Goal: Transaction & Acquisition: Purchase product/service

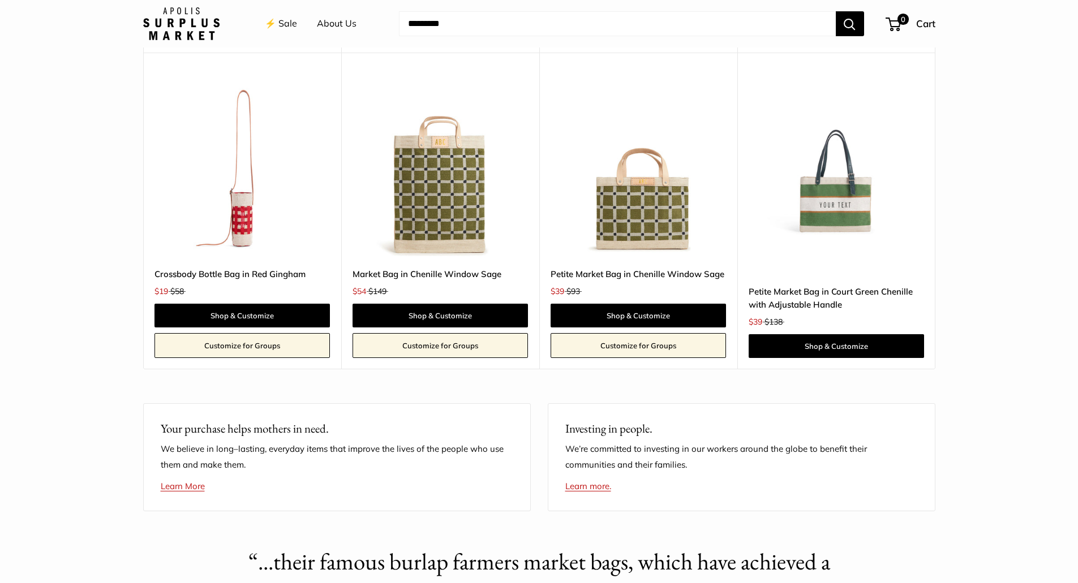
scroll to position [2207, 0]
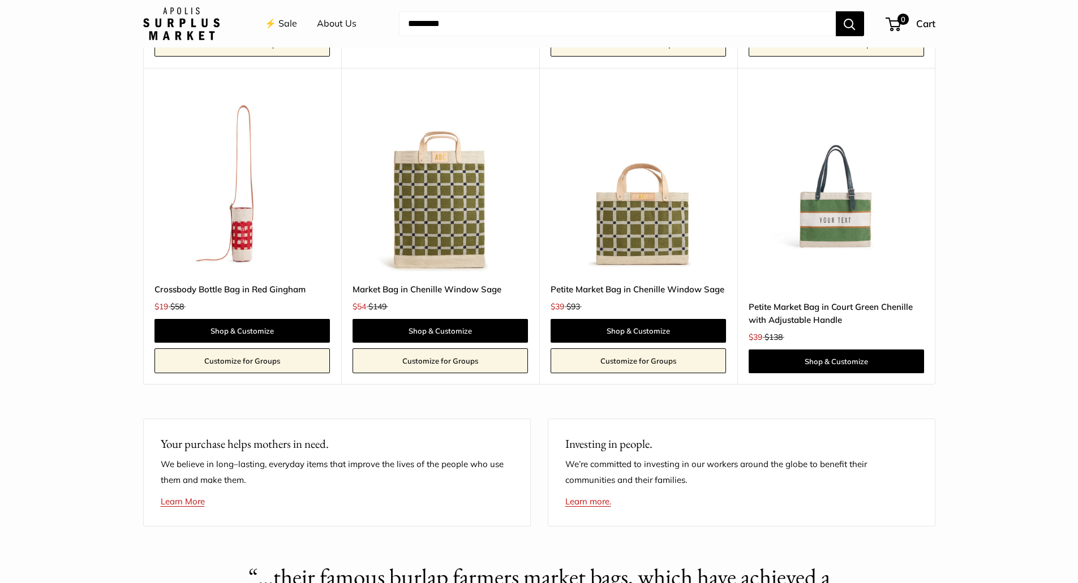
click at [0, 0] on img at bounding box center [0, 0] width 0 height 0
click at [444, 343] on link "Shop & Customize" at bounding box center [440, 331] width 175 height 24
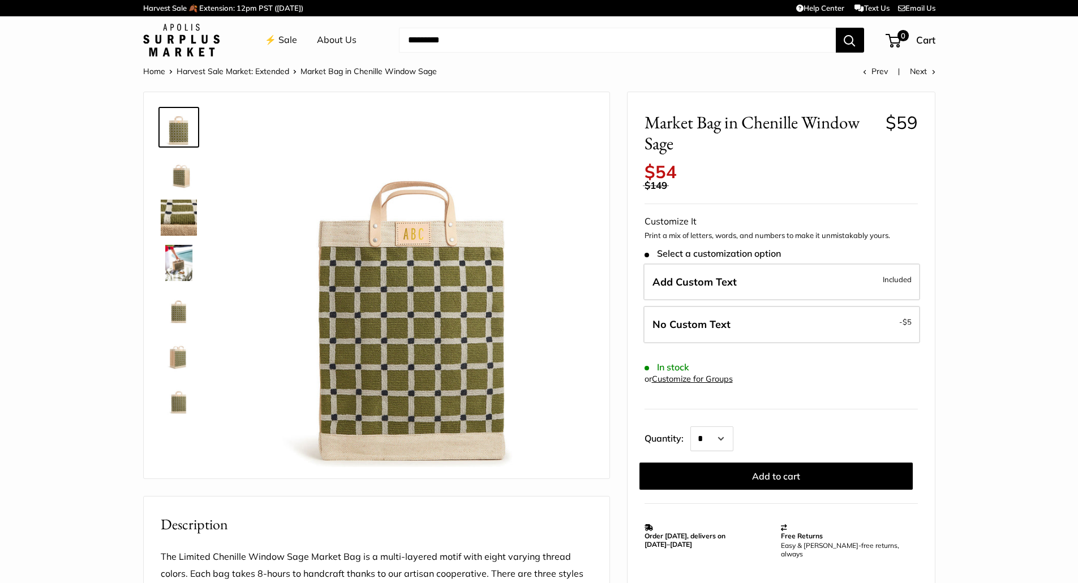
click at [177, 262] on img at bounding box center [179, 263] width 36 height 36
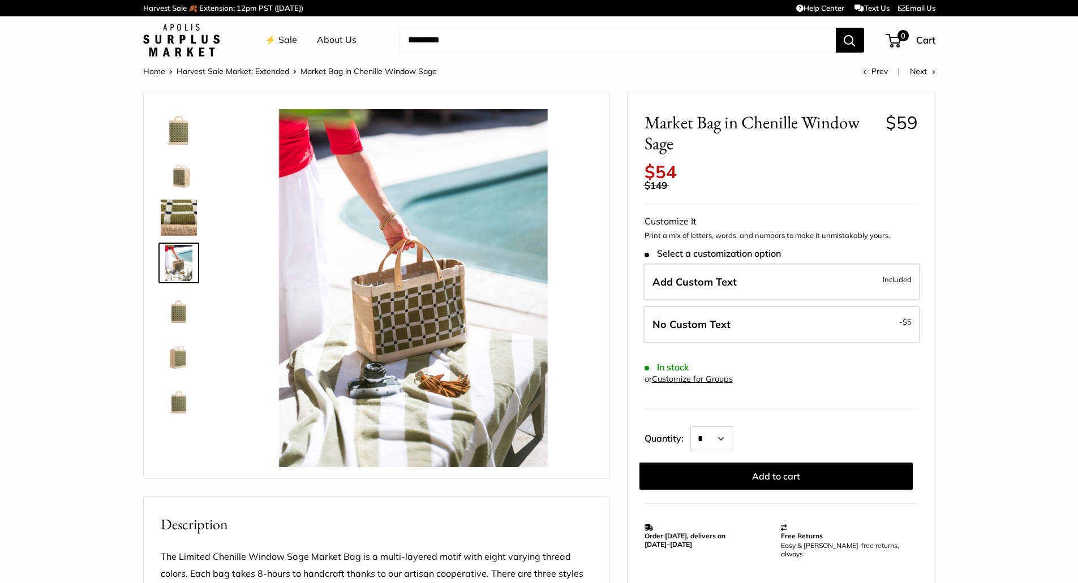
click at [179, 317] on img at bounding box center [179, 308] width 36 height 36
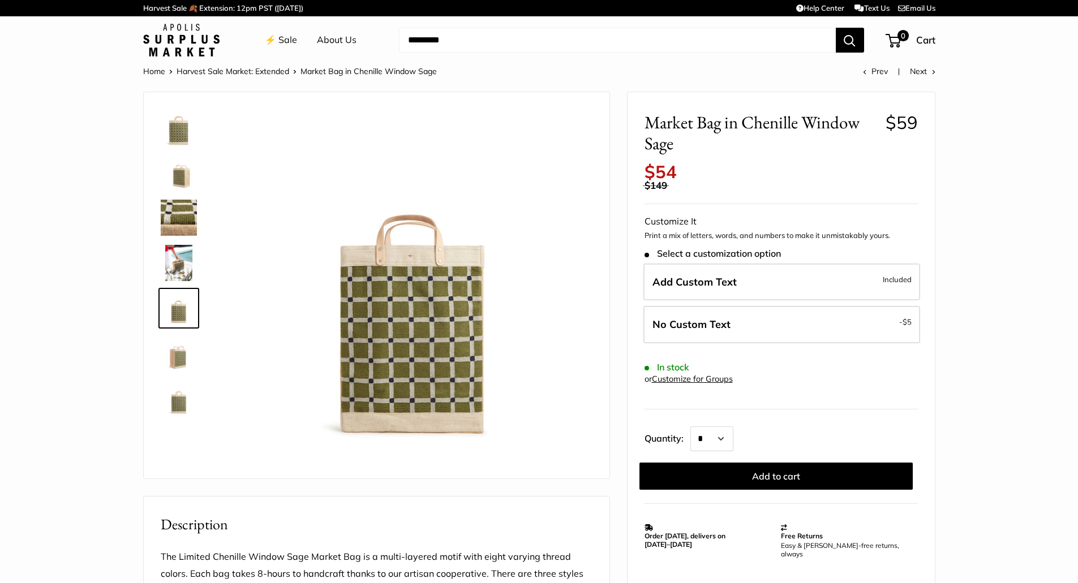
click at [186, 361] on img at bounding box center [179, 354] width 36 height 36
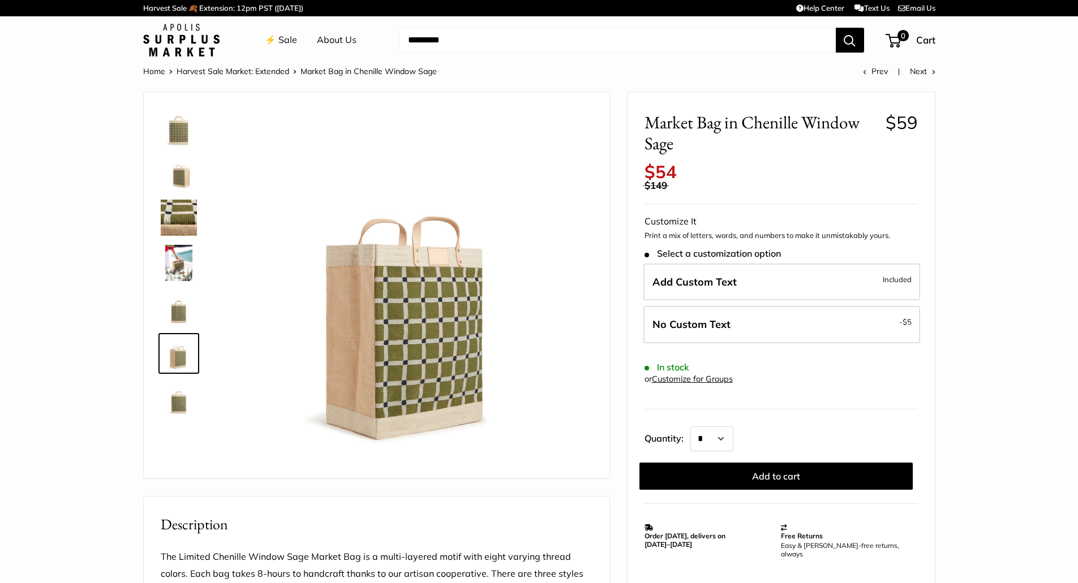
click at [182, 394] on img at bounding box center [179, 399] width 36 height 36
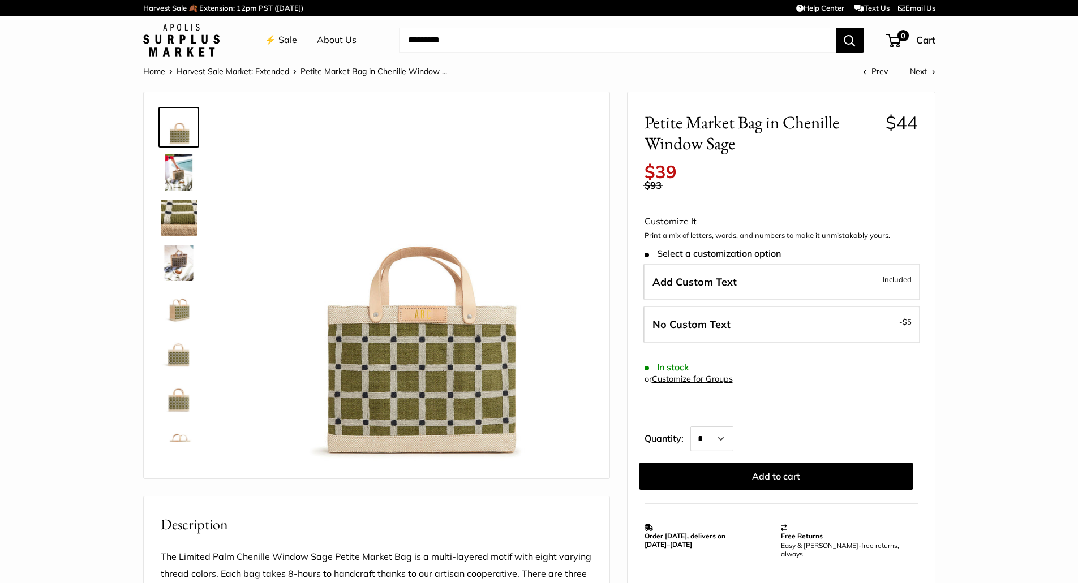
click at [174, 176] on img at bounding box center [179, 172] width 36 height 36
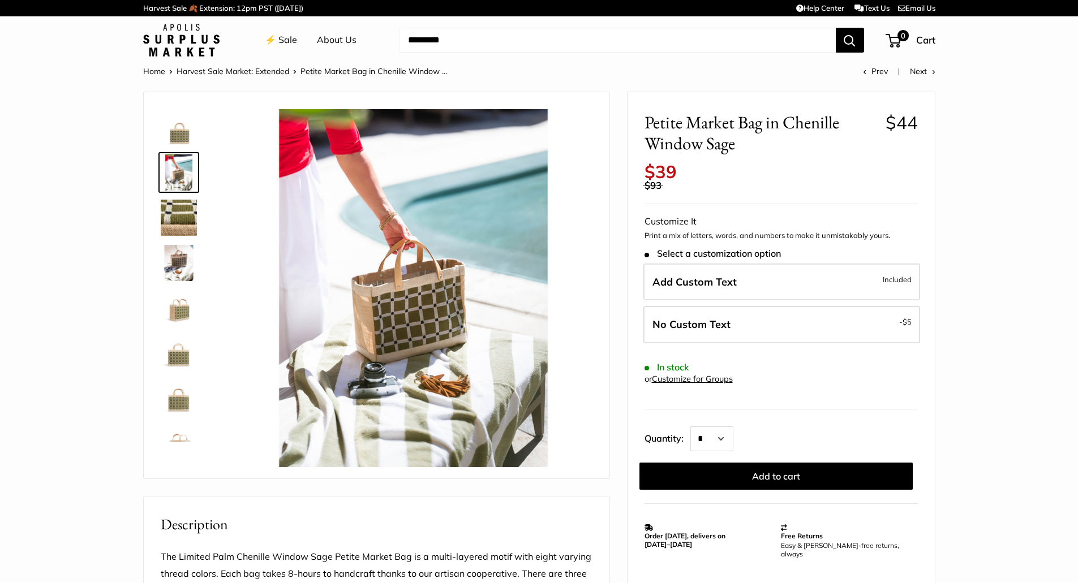
click at [182, 224] on img at bounding box center [179, 218] width 36 height 36
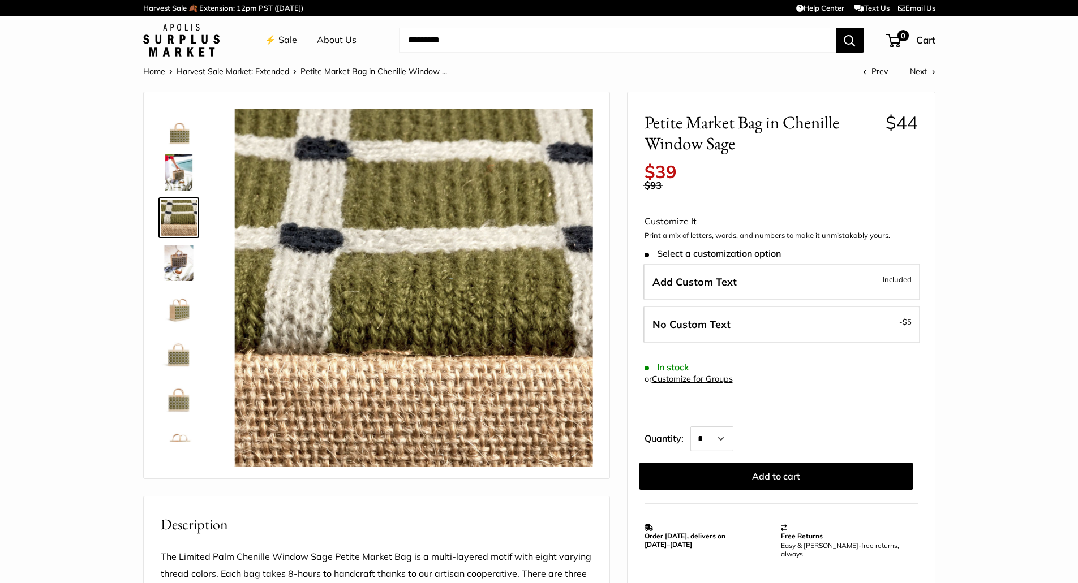
click at [179, 274] on img at bounding box center [179, 263] width 36 height 36
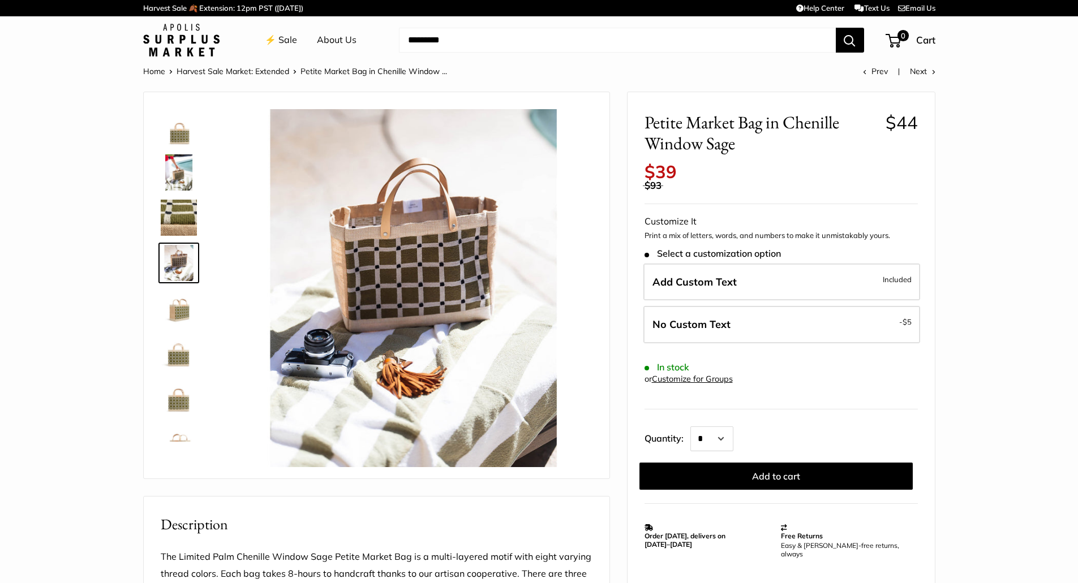
click at [179, 292] on img at bounding box center [179, 308] width 36 height 36
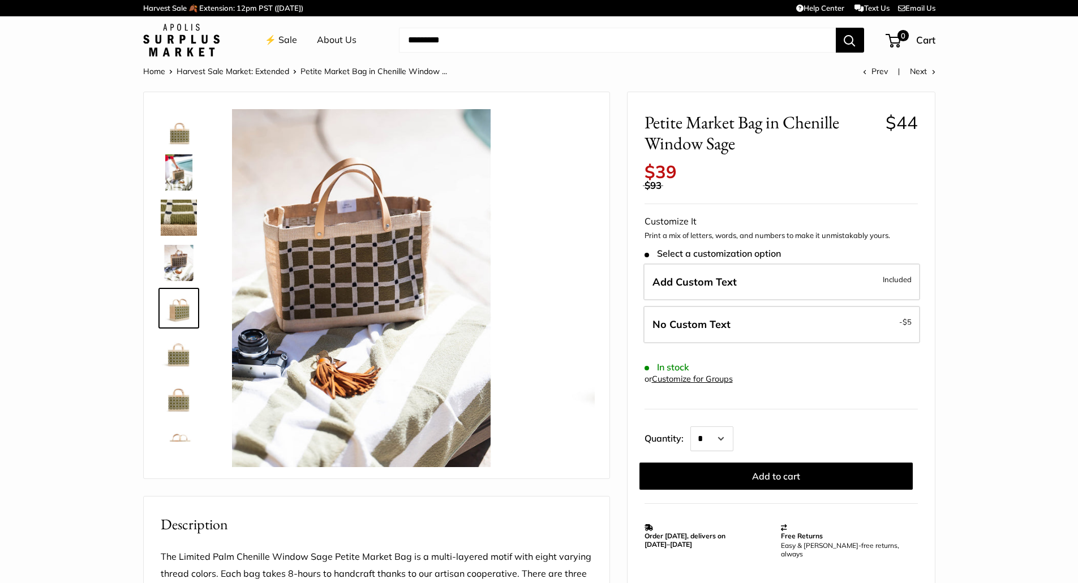
scroll to position [35, 0]
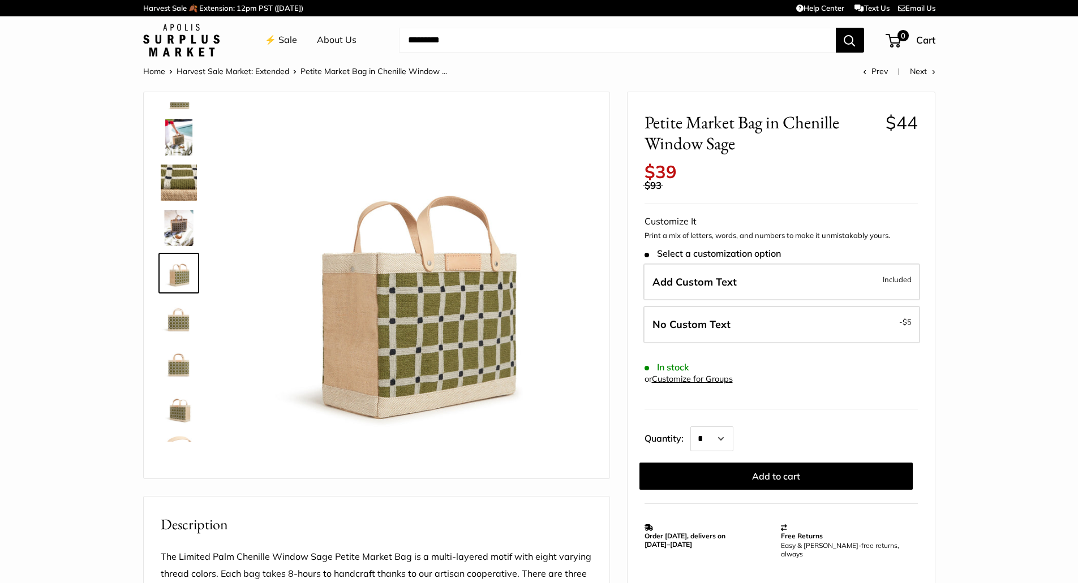
click at [178, 325] on img at bounding box center [179, 318] width 36 height 36
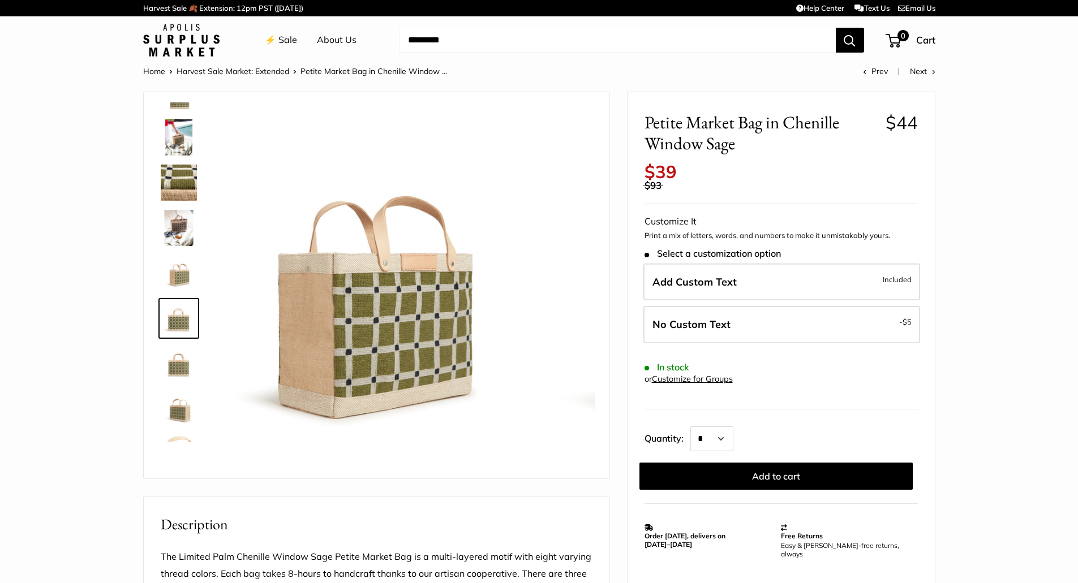
scroll to position [72, 0]
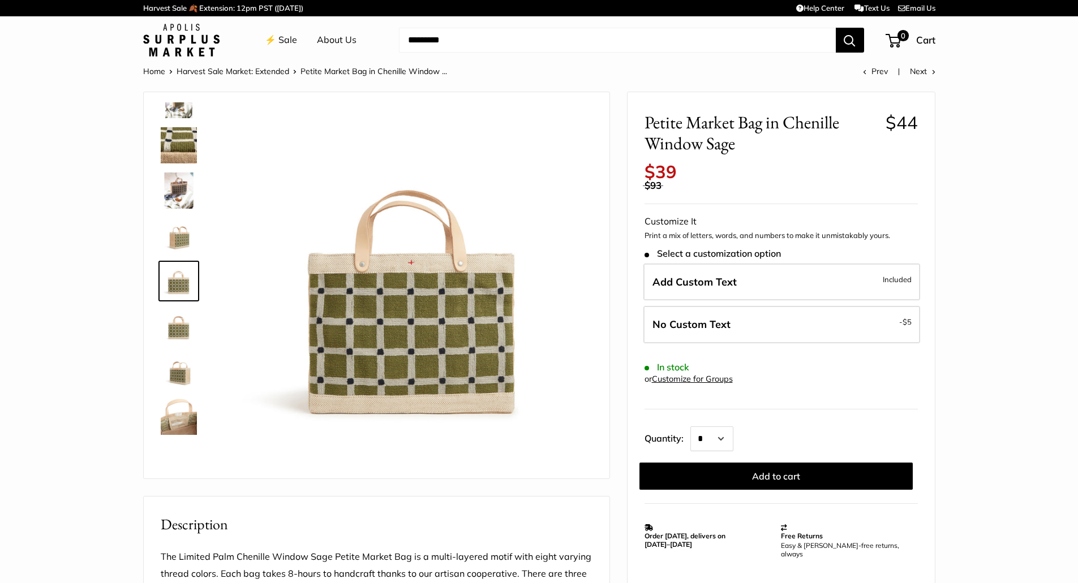
click at [181, 333] on img at bounding box center [179, 326] width 36 height 36
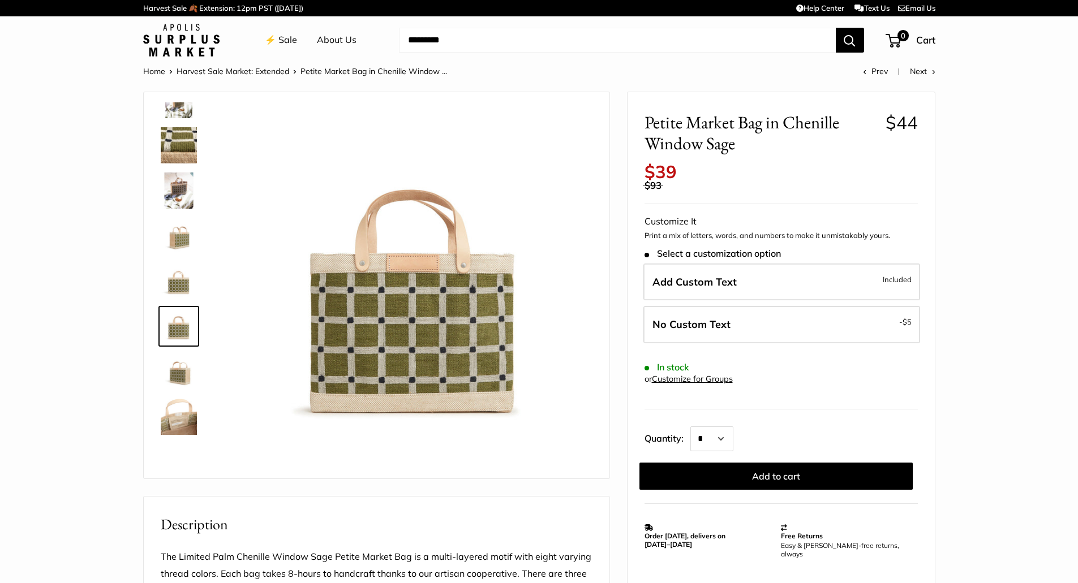
click at [179, 375] on img at bounding box center [179, 372] width 36 height 36
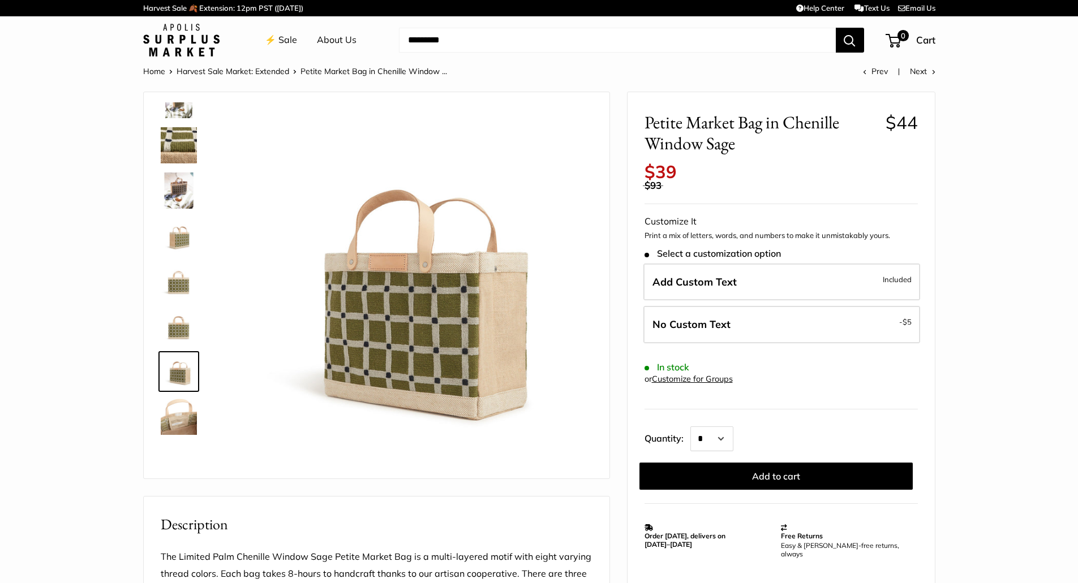
click at [179, 409] on img at bounding box center [179, 417] width 36 height 36
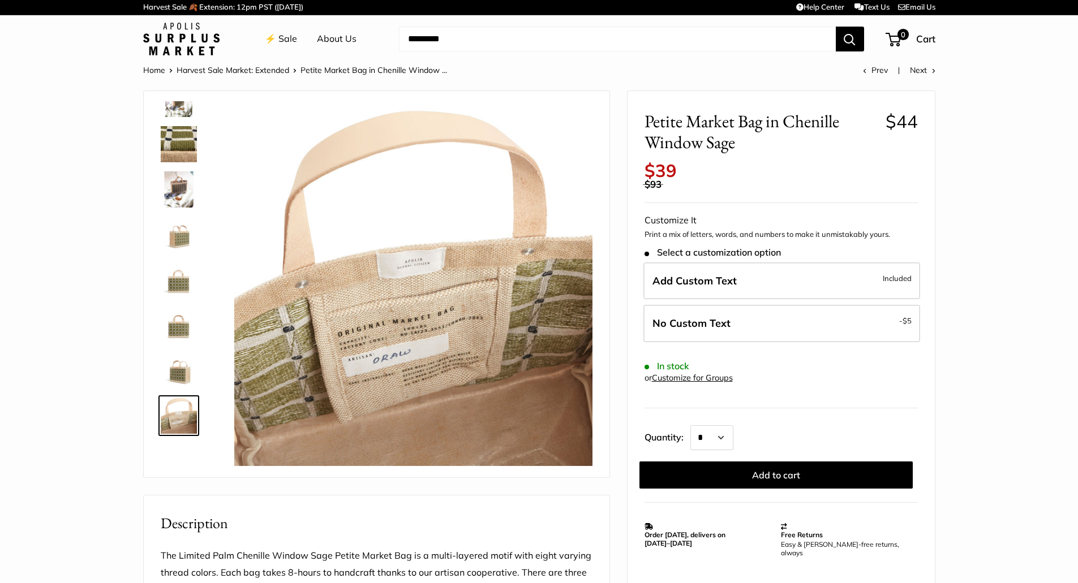
scroll to position [0, 0]
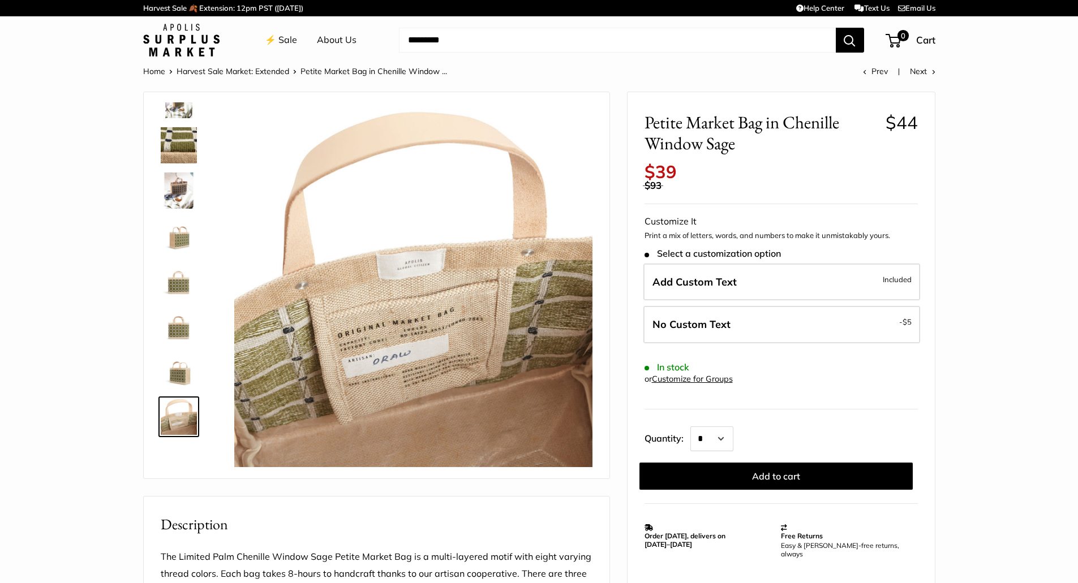
click at [178, 184] on img at bounding box center [179, 191] width 36 height 36
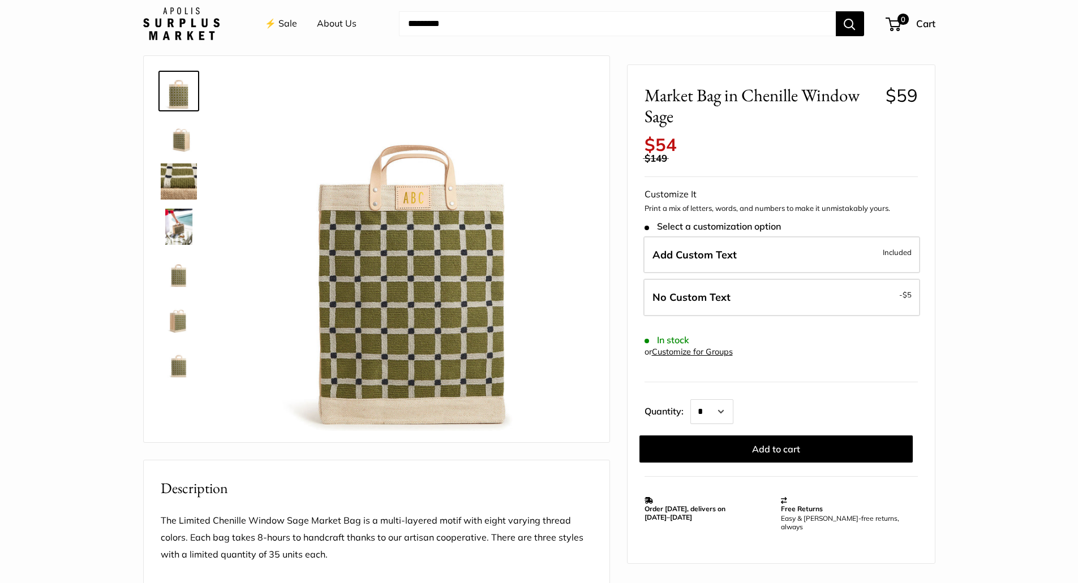
scroll to position [113, 0]
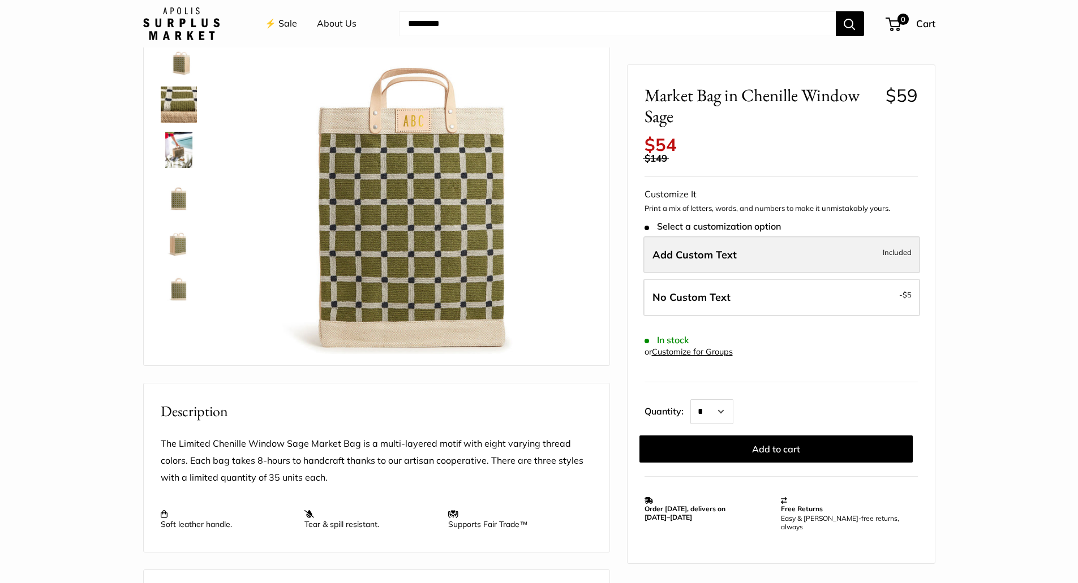
click at [711, 256] on span "Add Custom Text" at bounding box center [694, 254] width 84 height 13
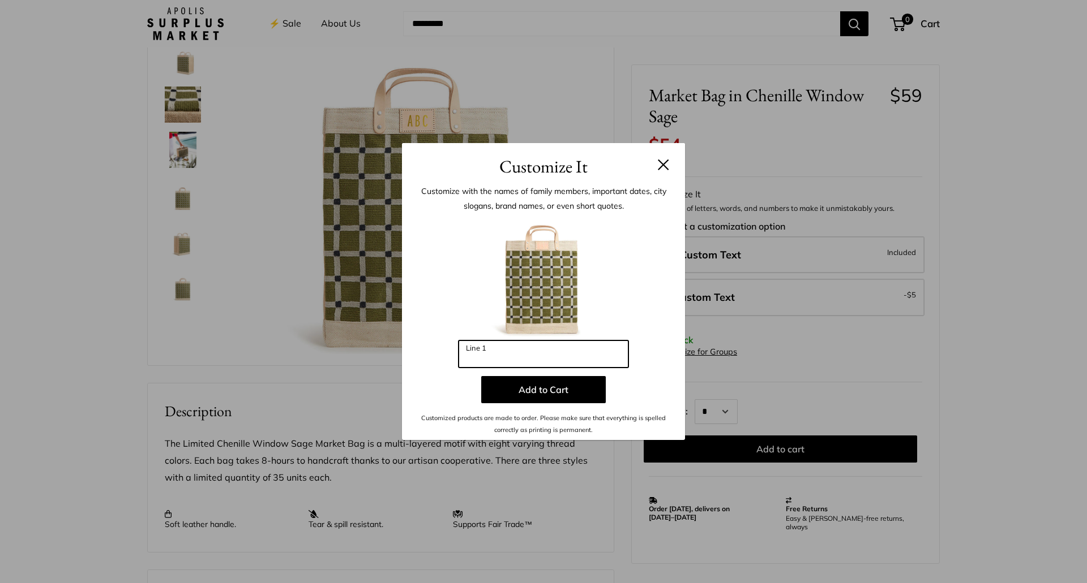
click at [515, 351] on input "Line 1" at bounding box center [543, 354] width 170 height 27
type input "*"
click at [660, 168] on button at bounding box center [663, 164] width 11 height 11
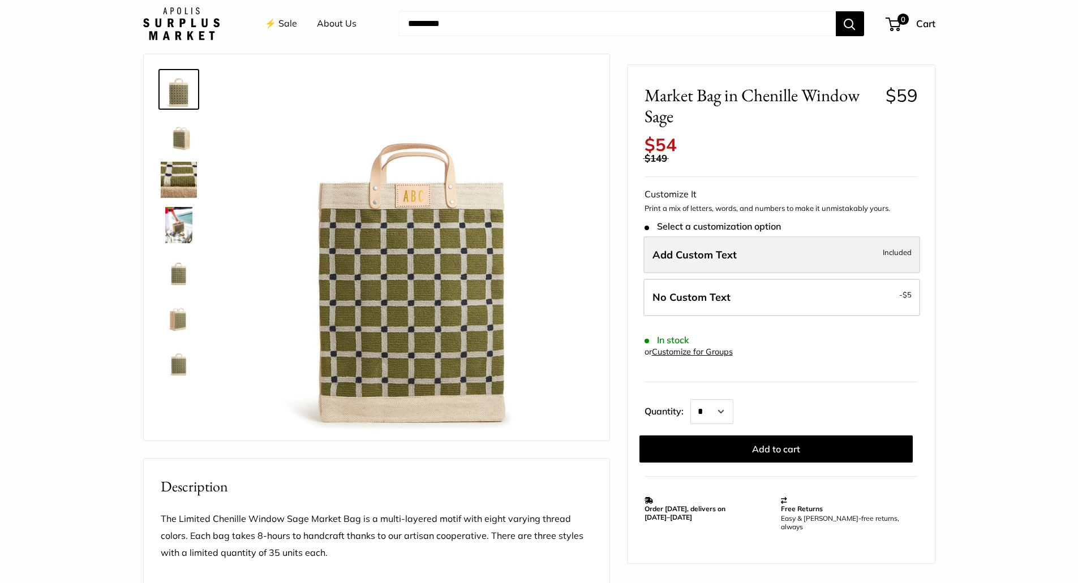
scroll to position [0, 0]
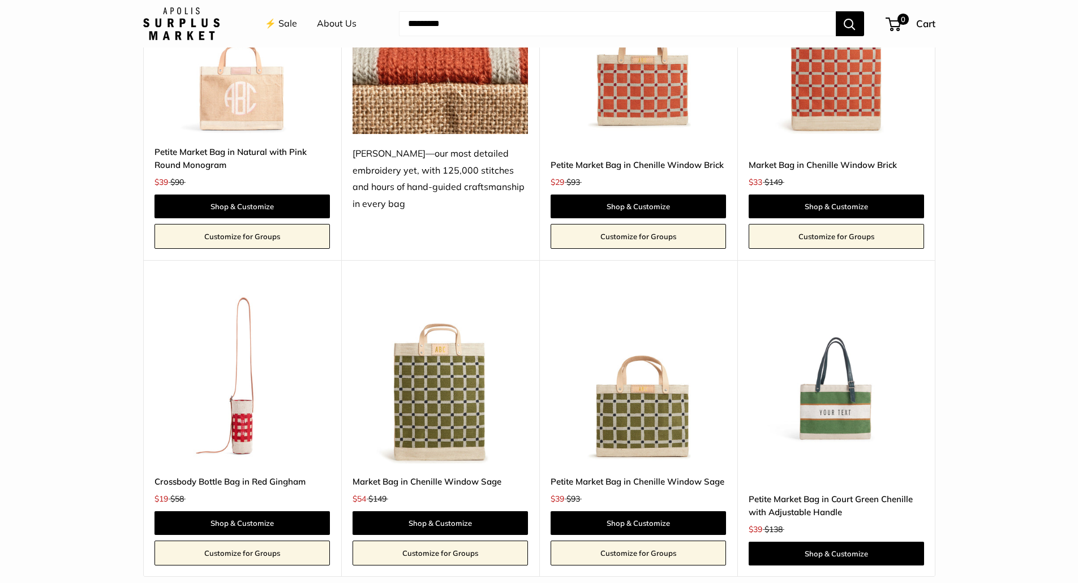
scroll to position [2150, 0]
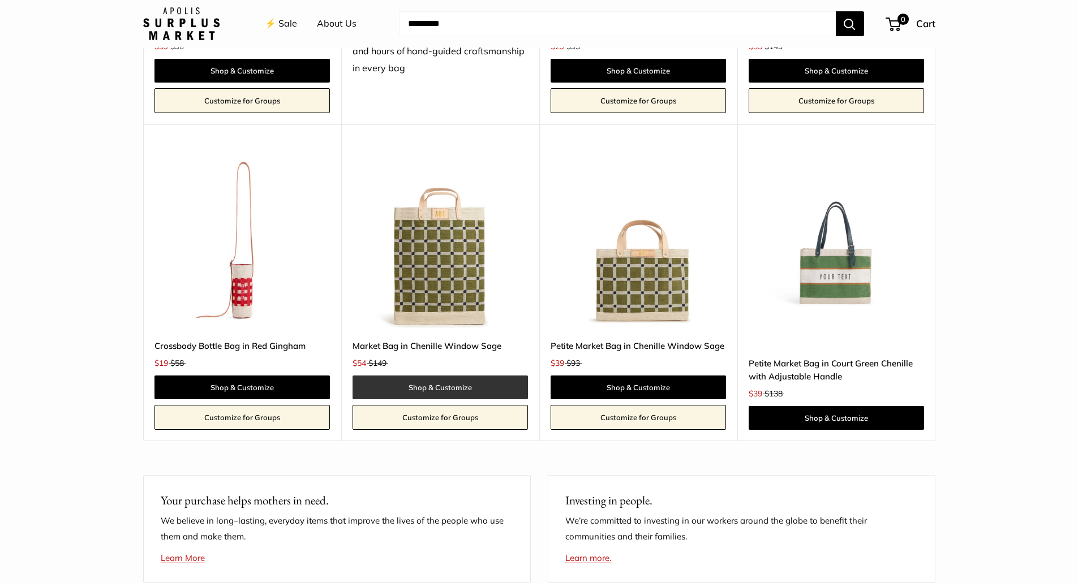
click at [437, 385] on link "Shop & Customize" at bounding box center [440, 388] width 175 height 24
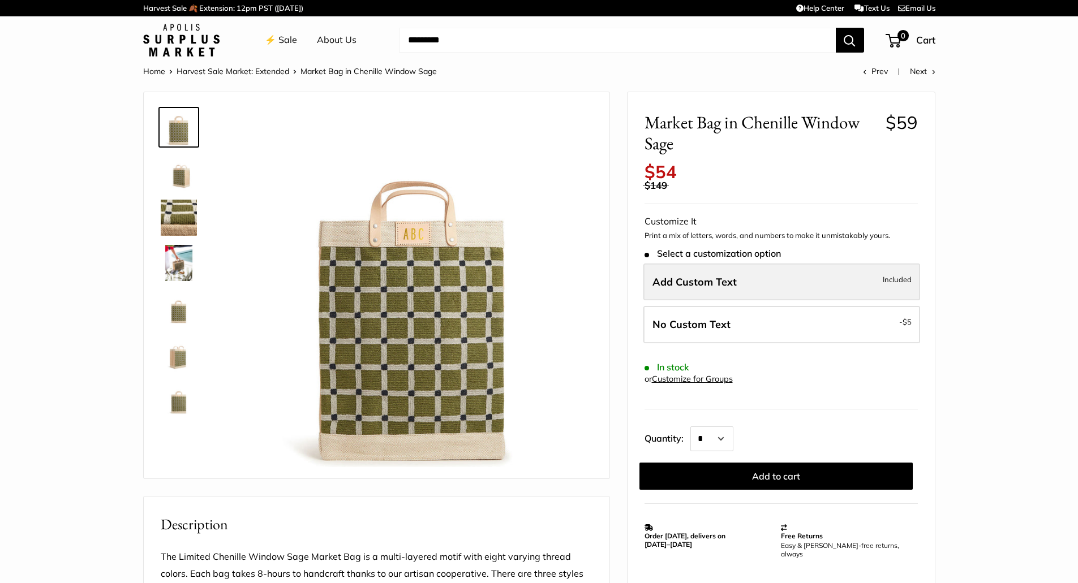
click at [736, 283] on label "Add Custom Text Included" at bounding box center [781, 282] width 277 height 37
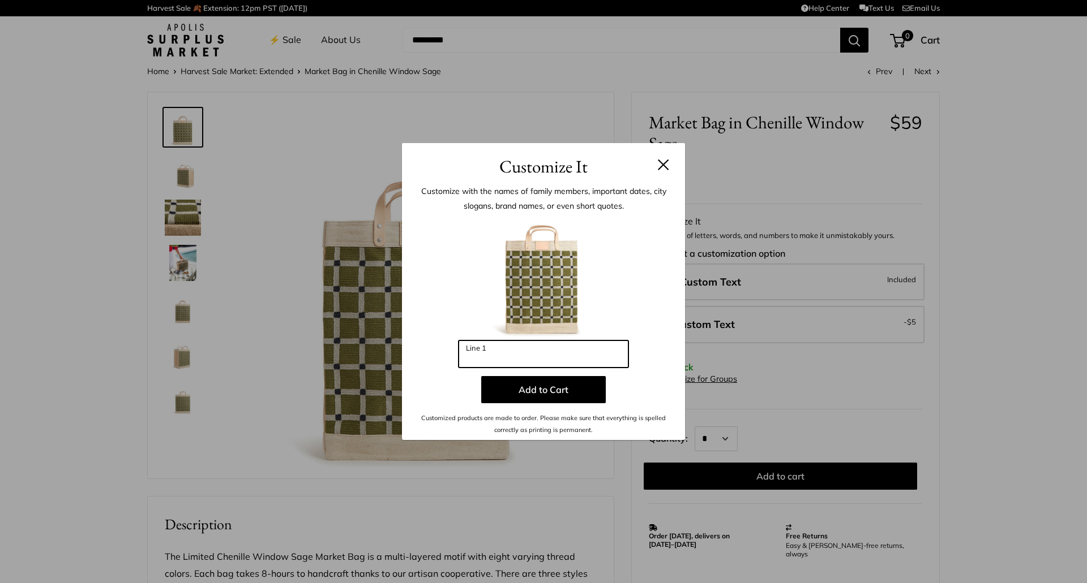
click at [501, 358] on input "Line 1" at bounding box center [543, 354] width 170 height 27
click at [655, 162] on h3 "Customize It" at bounding box center [543, 166] width 249 height 27
drag, startPoint x: 672, startPoint y: 167, endPoint x: 656, endPoint y: 167, distance: 16.4
click at [670, 167] on header "Customize It" at bounding box center [543, 161] width 283 height 37
click at [656, 167] on h3 "Customize It" at bounding box center [543, 166] width 249 height 27
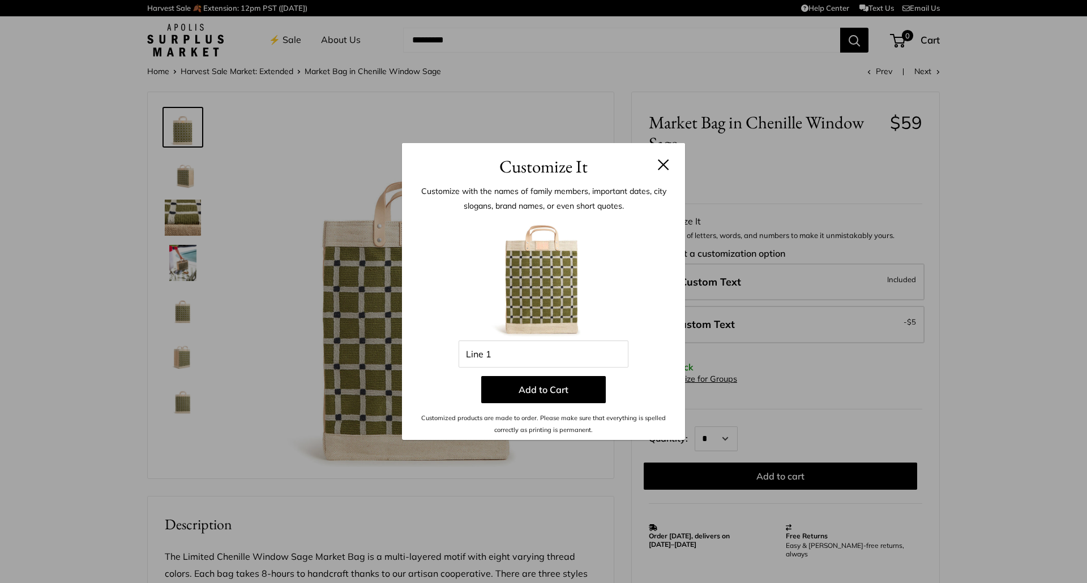
click at [662, 167] on button at bounding box center [663, 164] width 11 height 11
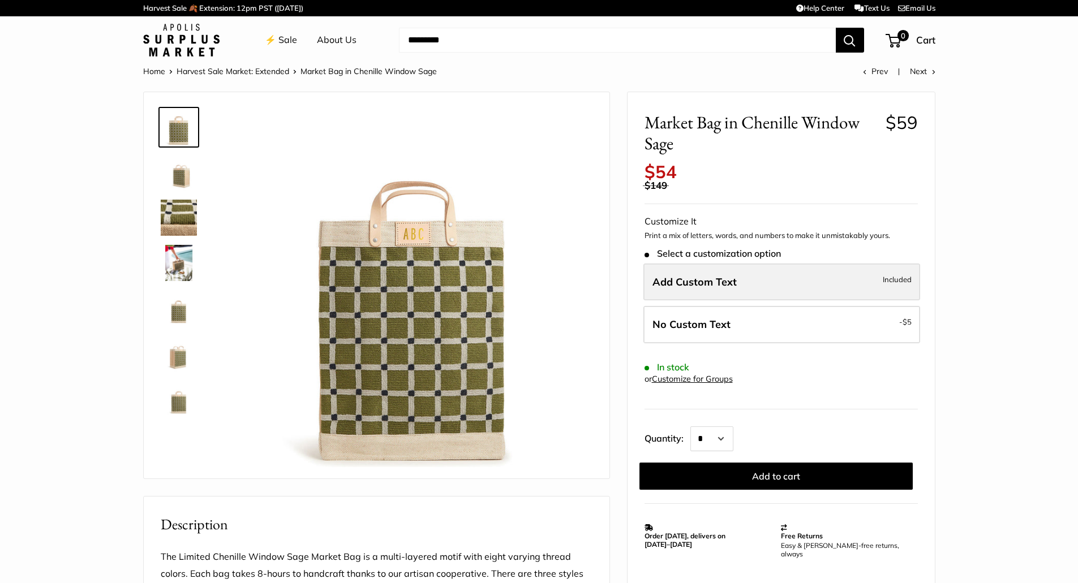
click at [702, 284] on span "Add Custom Text" at bounding box center [694, 282] width 84 height 13
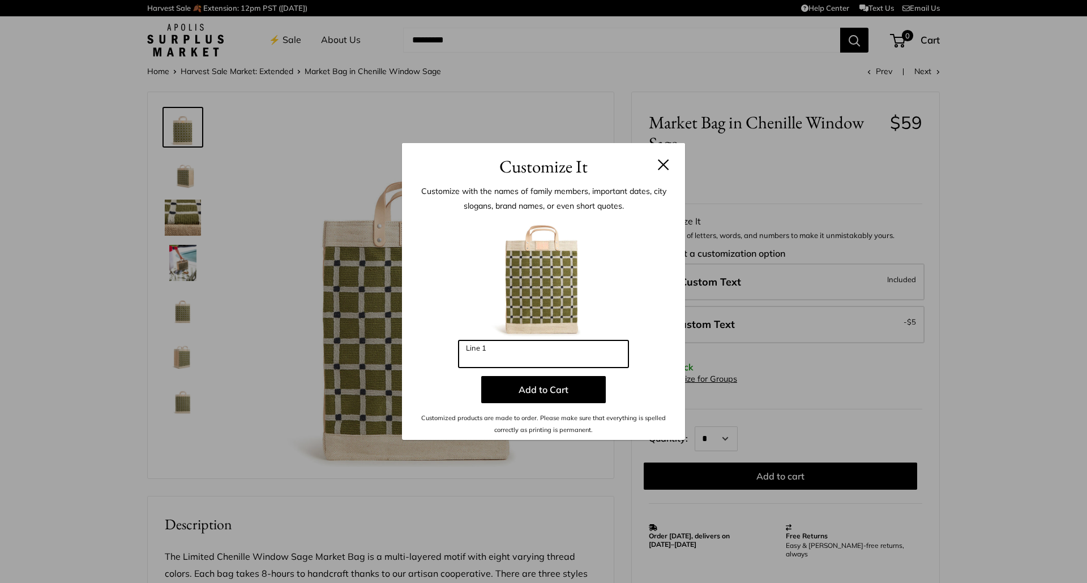
click at [467, 347] on input "Line 1" at bounding box center [543, 354] width 170 height 27
type input "***"
click at [535, 389] on button "Add to Cart" at bounding box center [543, 389] width 125 height 27
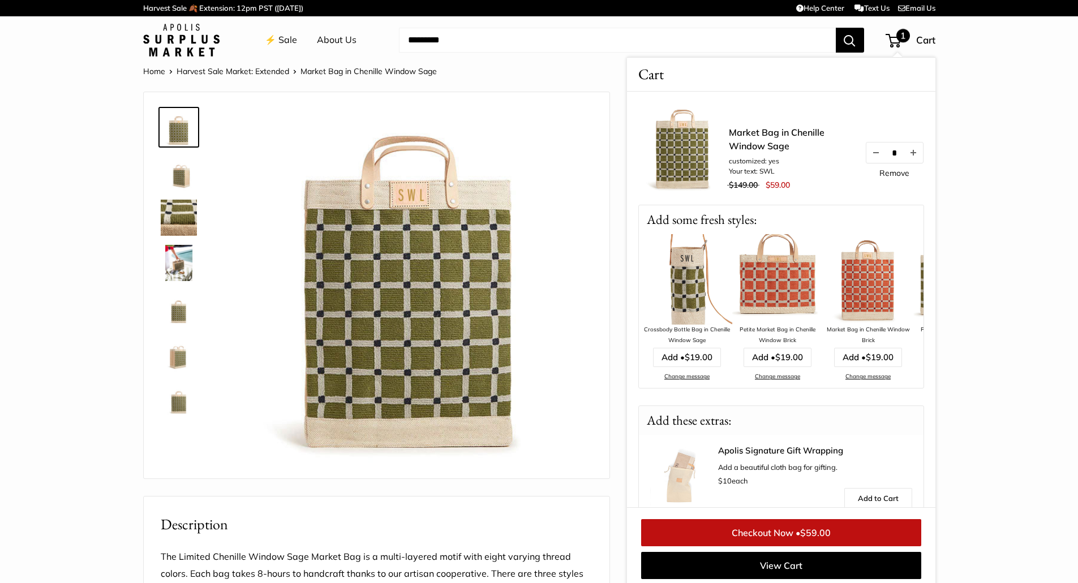
click at [876, 292] on img at bounding box center [868, 279] width 91 height 91
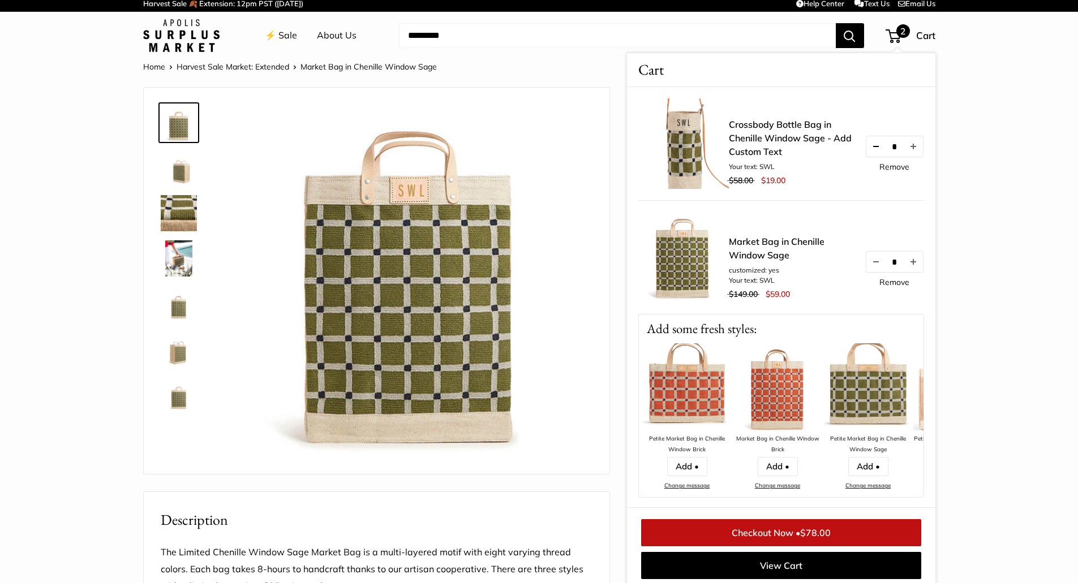
click at [869, 147] on button "Decrease quantity by 1" at bounding box center [875, 146] width 19 height 20
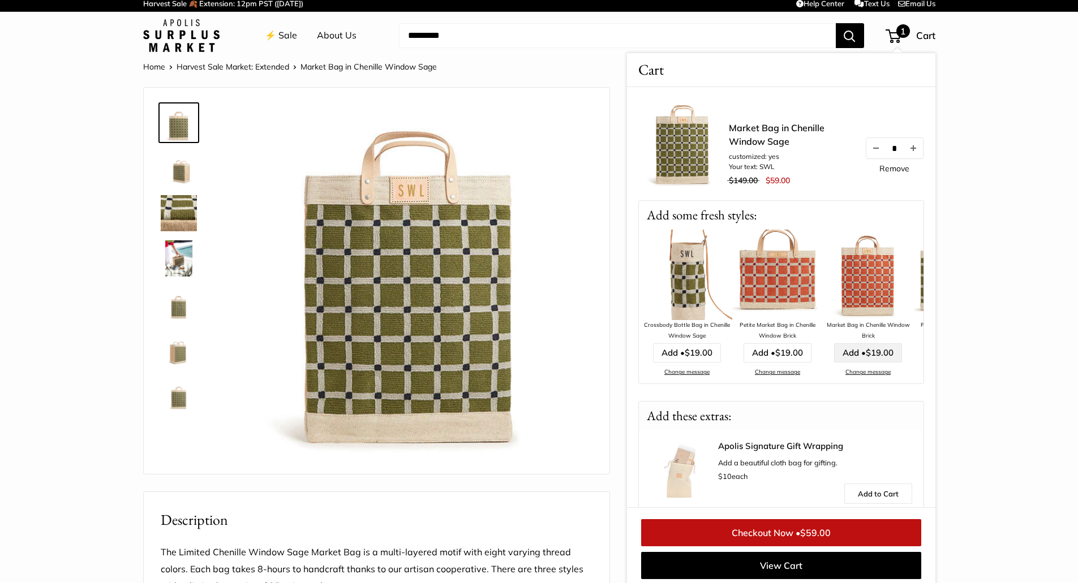
click at [865, 353] on link "Add • $19.00" at bounding box center [868, 353] width 68 height 19
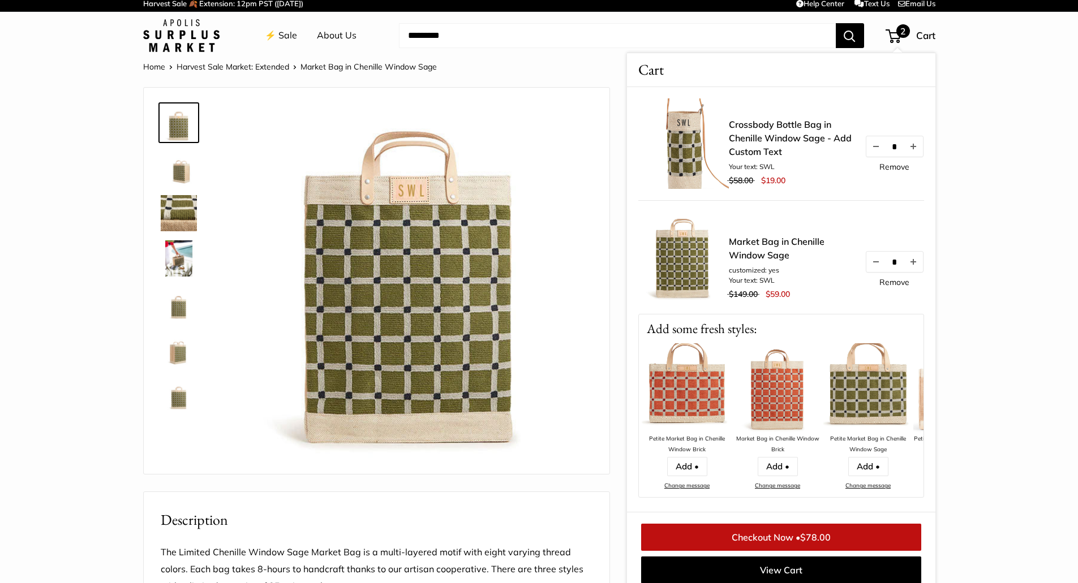
scroll to position [9, 0]
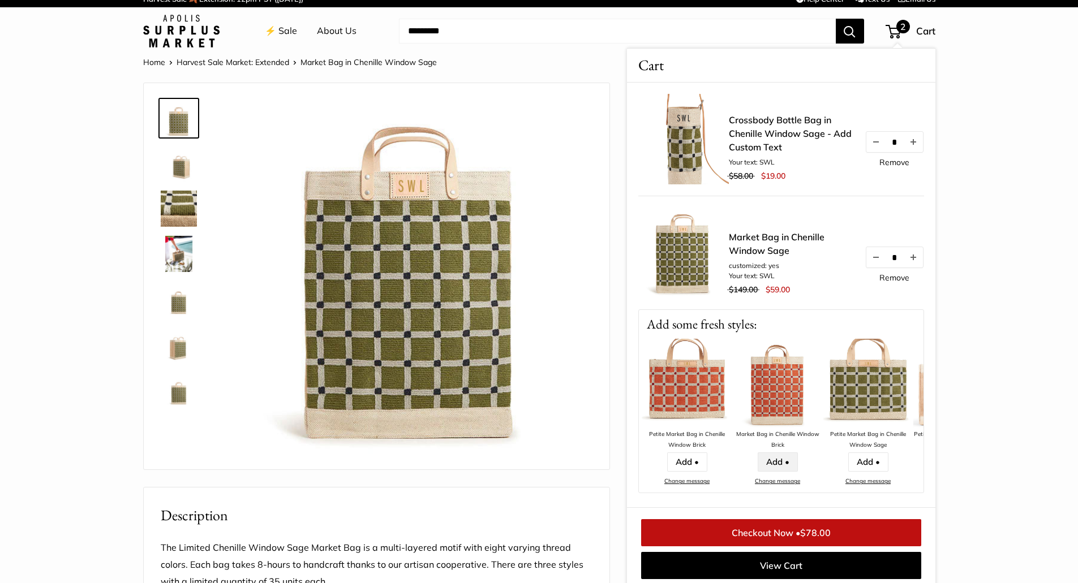
click at [772, 464] on link "Add •" at bounding box center [777, 462] width 40 height 19
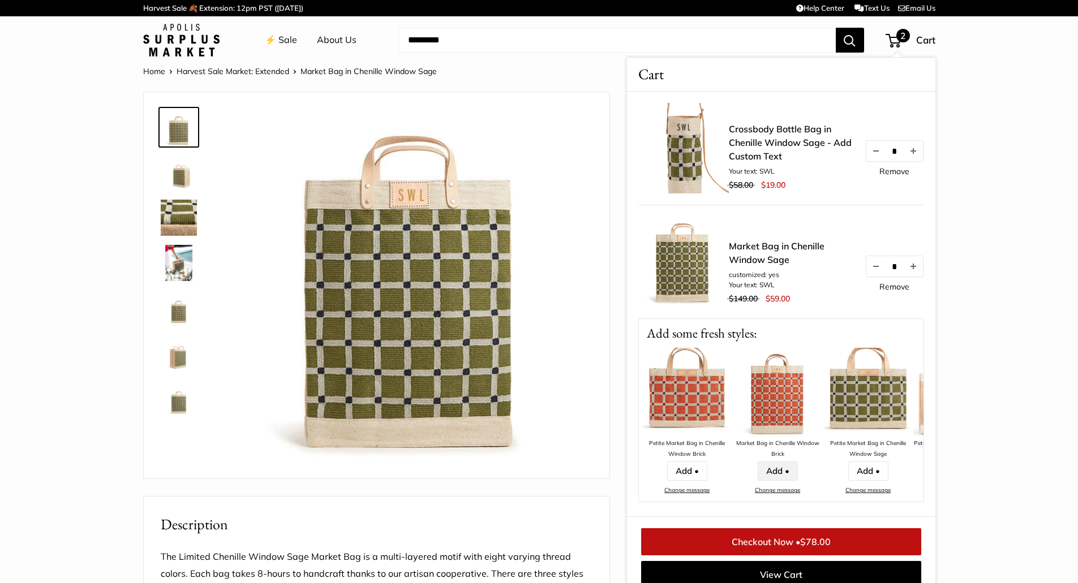
click at [779, 471] on link "Add •" at bounding box center [777, 471] width 40 height 19
click at [774, 493] on link "Change message" at bounding box center [777, 490] width 45 height 7
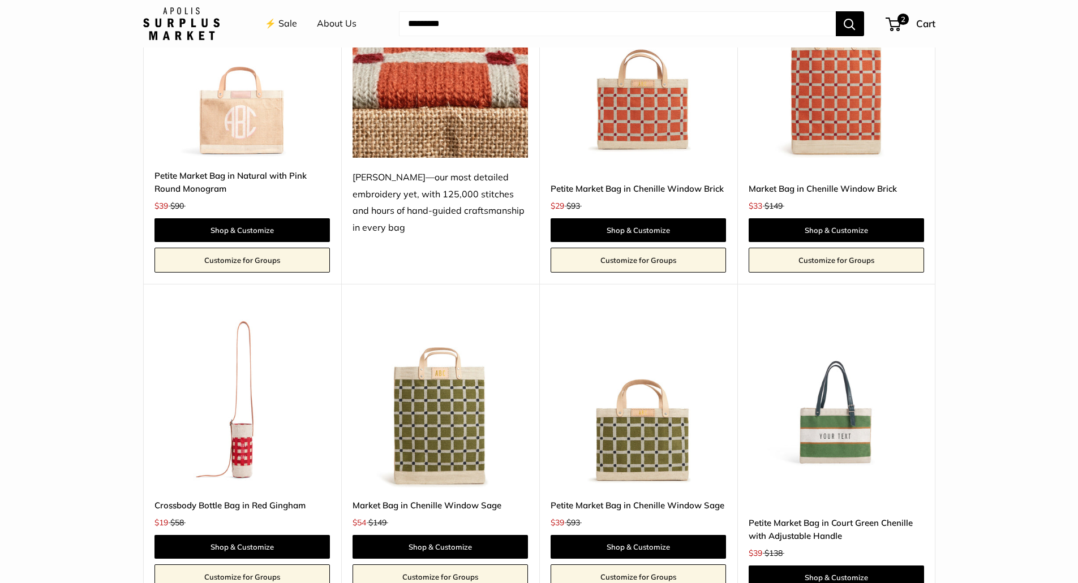
scroll to position [2094, 0]
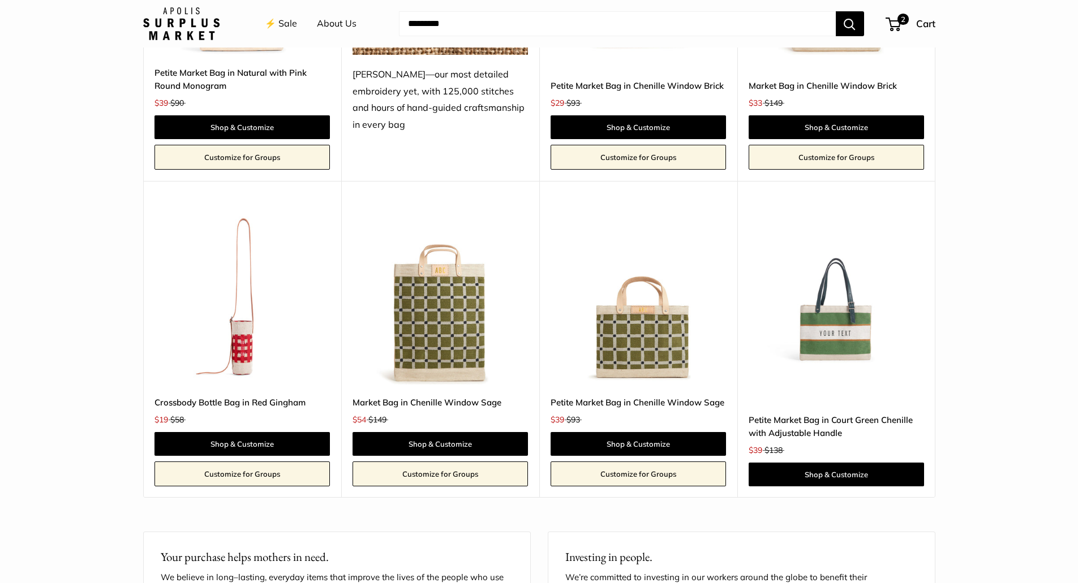
click at [0, 0] on img at bounding box center [0, 0] width 0 height 0
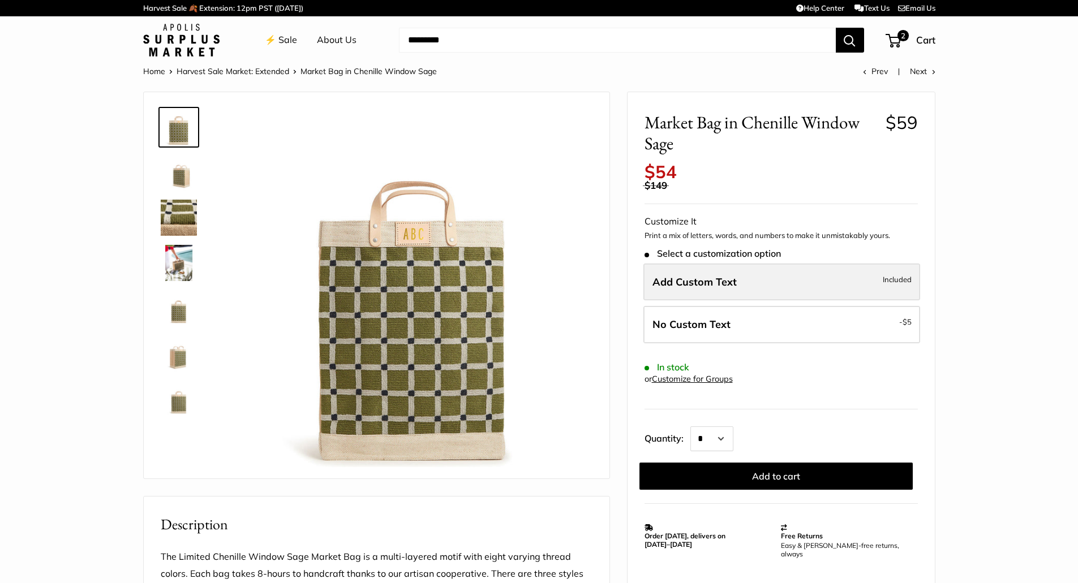
click at [666, 281] on span "Add Custom Text" at bounding box center [694, 282] width 84 height 13
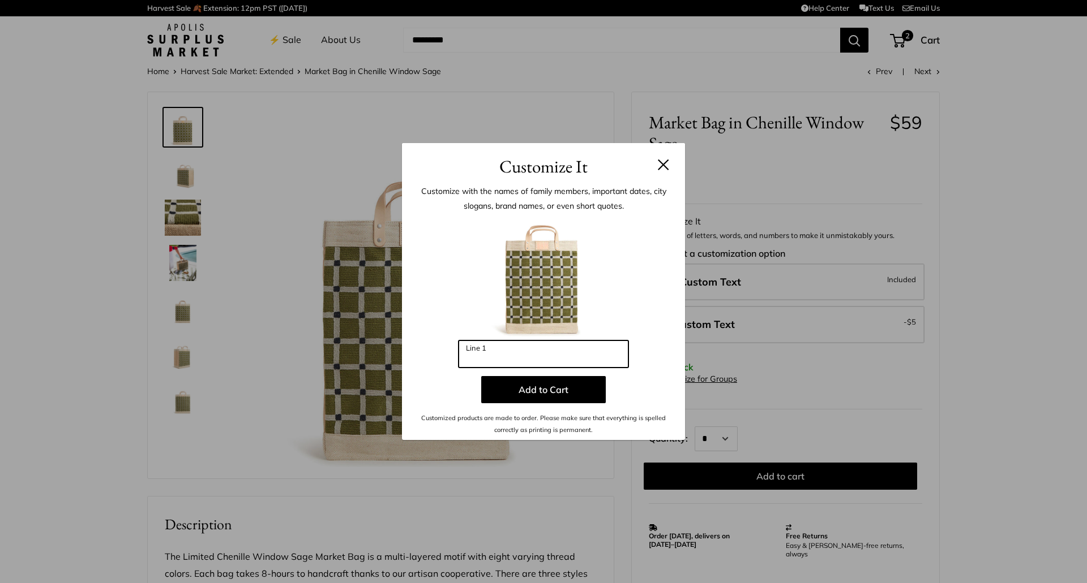
click at [500, 351] on input "Line 1" at bounding box center [543, 354] width 170 height 27
click at [662, 165] on button at bounding box center [663, 164] width 11 height 11
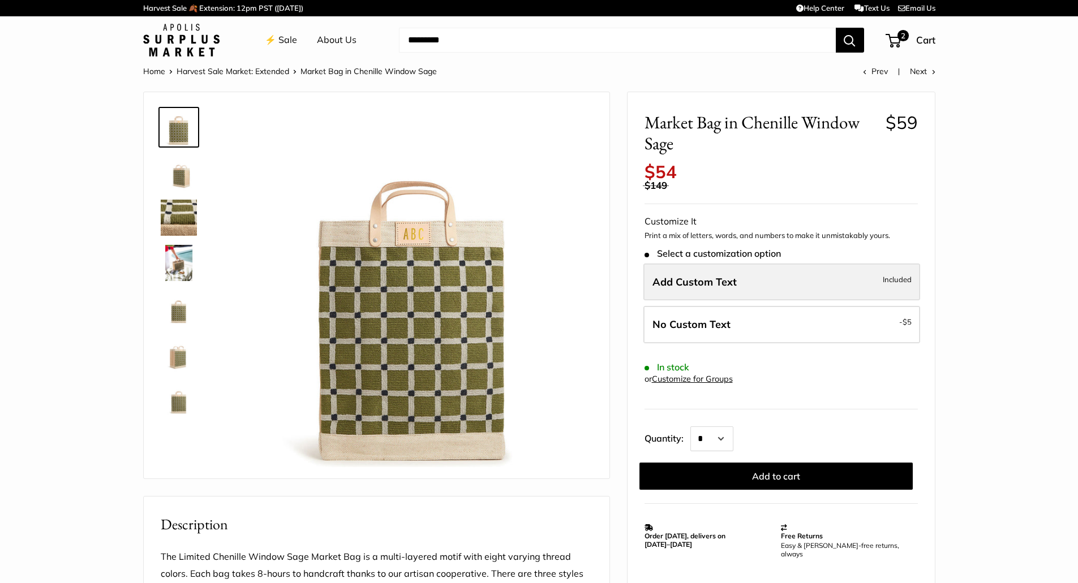
click at [693, 280] on span "Add Custom Text" at bounding box center [694, 282] width 84 height 13
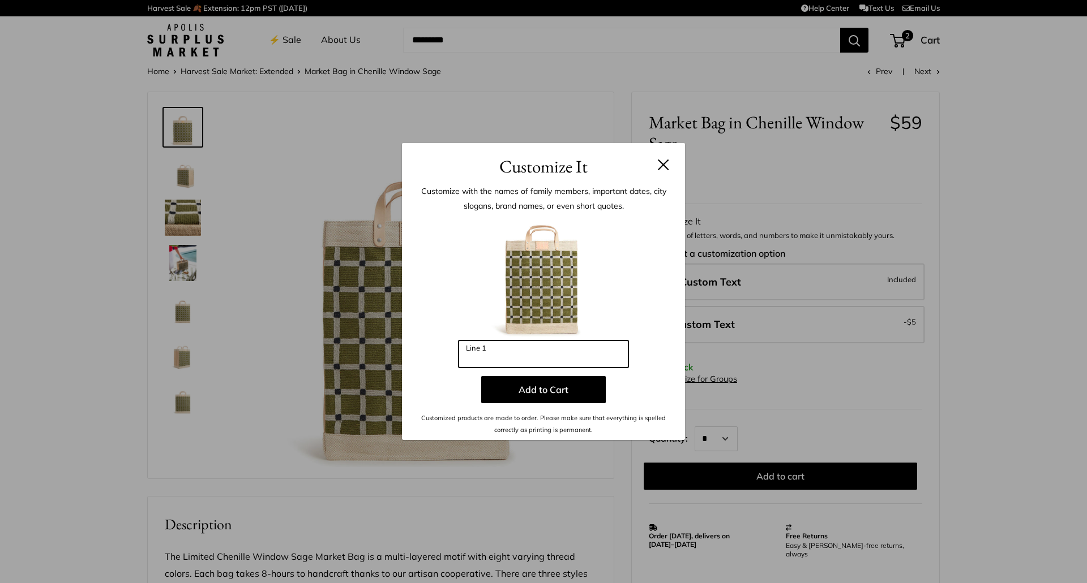
click at [493, 349] on input "Line 1" at bounding box center [543, 354] width 170 height 27
click at [662, 165] on button at bounding box center [663, 164] width 11 height 11
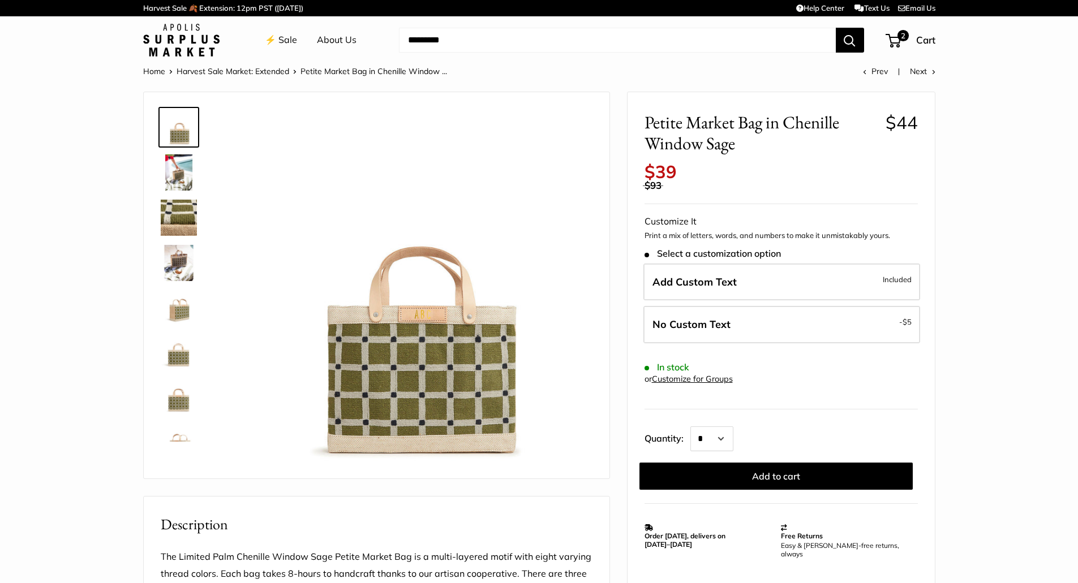
click at [171, 178] on img at bounding box center [179, 172] width 36 height 36
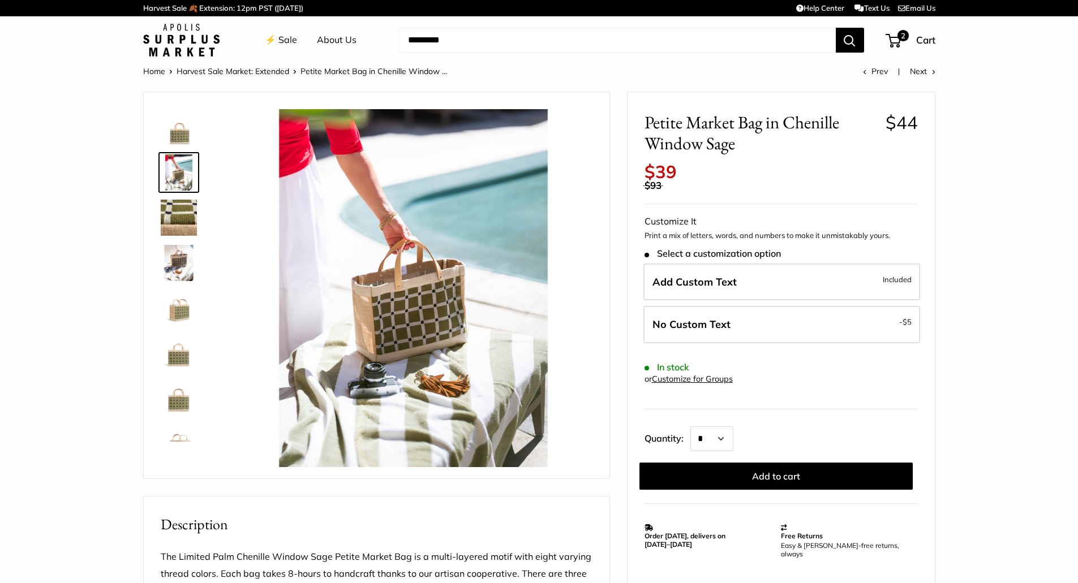
click at [171, 254] on img at bounding box center [179, 263] width 36 height 36
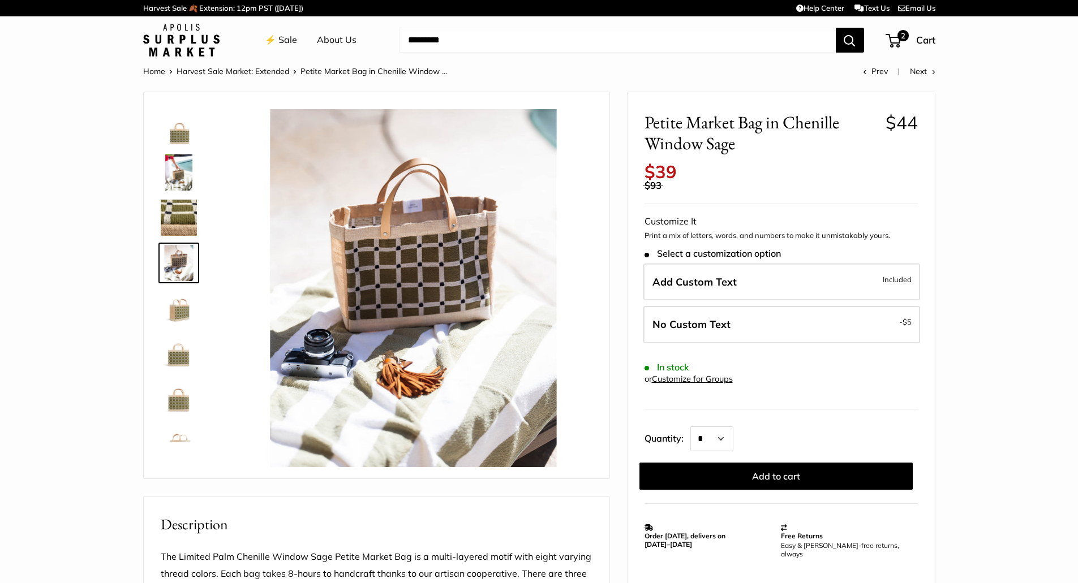
click at [185, 169] on img at bounding box center [179, 172] width 36 height 36
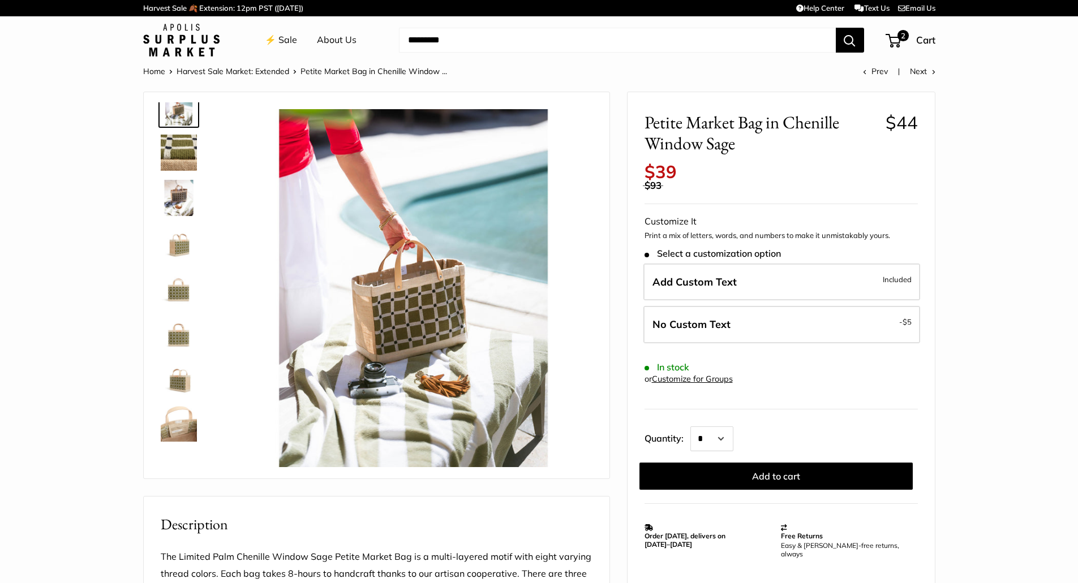
scroll to position [72, 0]
click at [188, 402] on img at bounding box center [179, 417] width 36 height 36
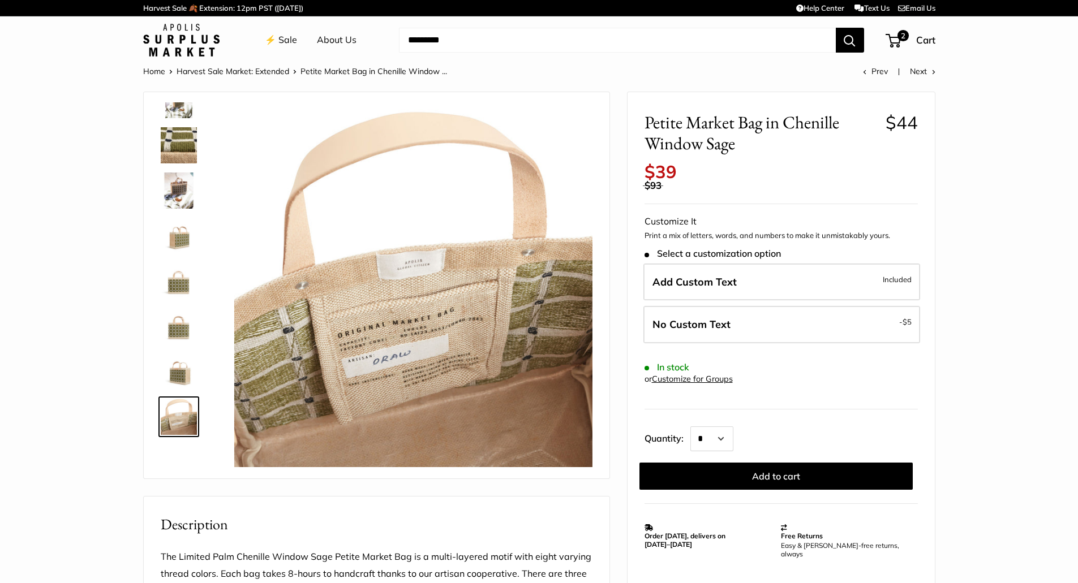
click at [187, 372] on img at bounding box center [179, 372] width 36 height 36
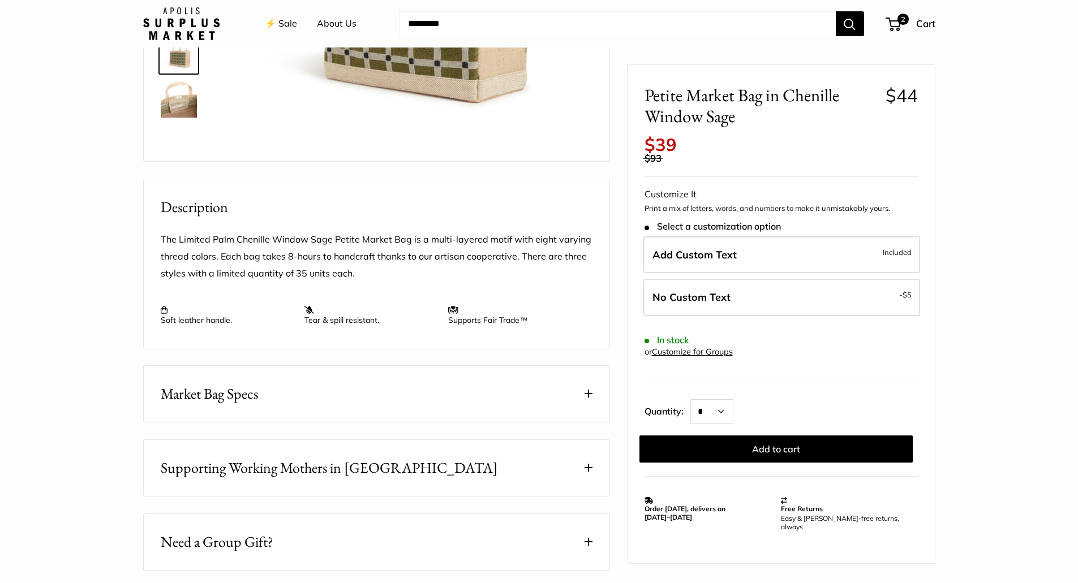
scroll to position [340, 0]
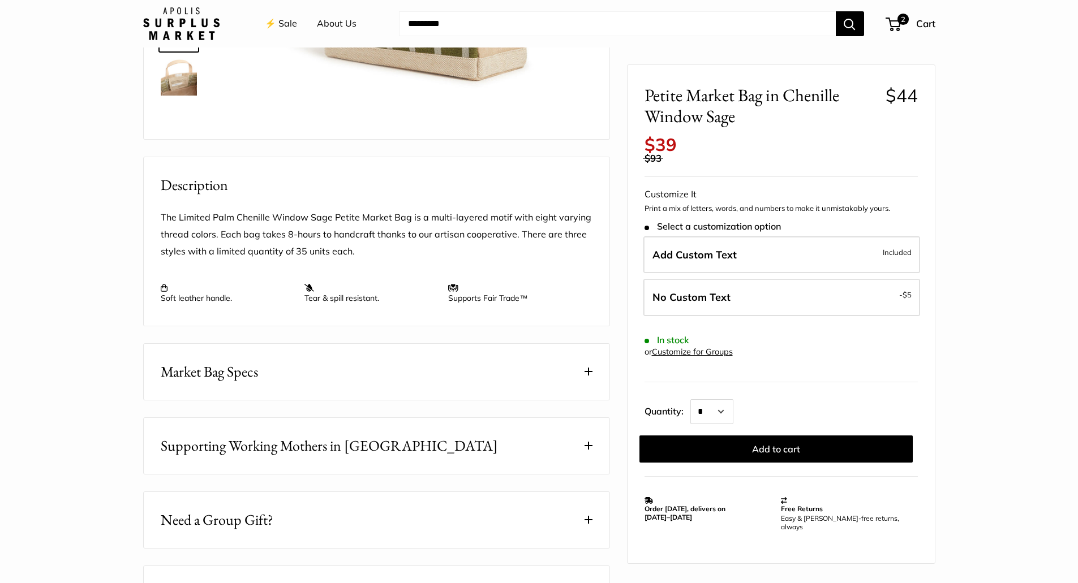
click at [570, 368] on button "Market Bag Specs" at bounding box center [377, 372] width 466 height 56
